Goal: Find specific page/section: Find specific page/section

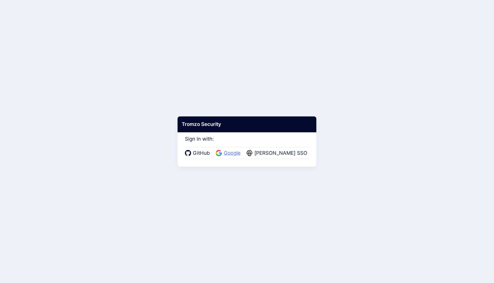
click at [242, 154] on span "Google" at bounding box center [232, 153] width 20 height 8
